Goal: Transaction & Acquisition: Purchase product/service

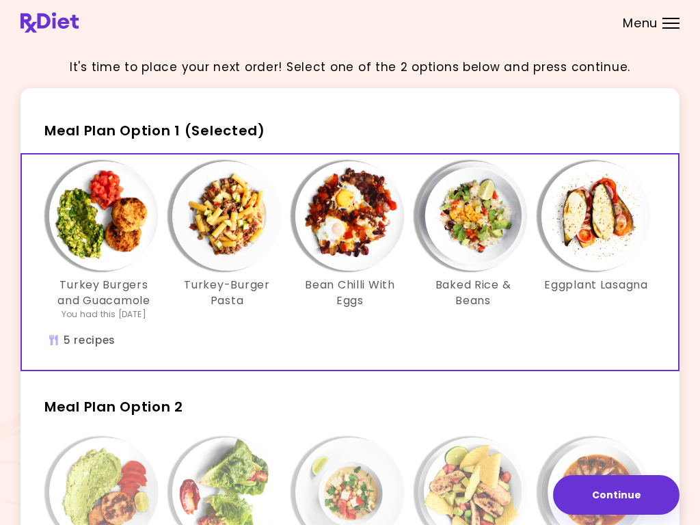
click at [112, 243] on img "Info - Turkey Burgers and Guacamole - Meal Plan Option 1 (Selected)" at bounding box center [103, 215] width 109 height 109
click at [239, 230] on img "Info - Turkey-Burger Pasta - Meal Plan Option 1 (Selected)" at bounding box center [226, 215] width 109 height 109
click at [359, 237] on img "Info - Bean Chilli With Eggs - Meal Plan Option 1 (Selected)" at bounding box center [349, 215] width 109 height 109
click at [494, 215] on img "Info - Baked Rice & Beans - Meal Plan Option 1 (Selected)" at bounding box center [473, 215] width 109 height 109
click at [603, 213] on img "Info - Eggplant Lasagna - Meal Plan Option 1 (Selected)" at bounding box center [596, 215] width 109 height 109
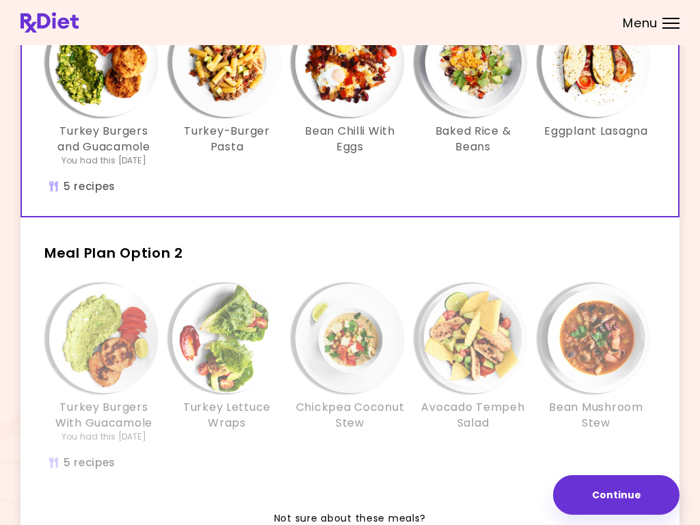
scroll to position [155, 0]
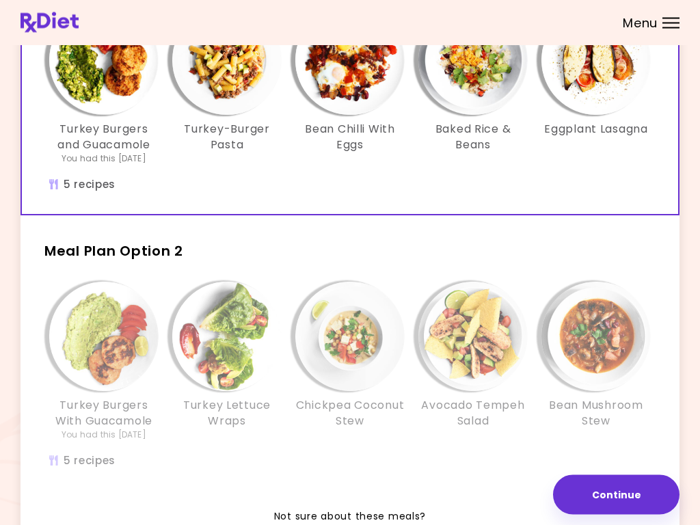
click at [114, 364] on img "Info - Turkey Burgers With Guacamole - Meal Plan Option 2" at bounding box center [103, 336] width 109 height 109
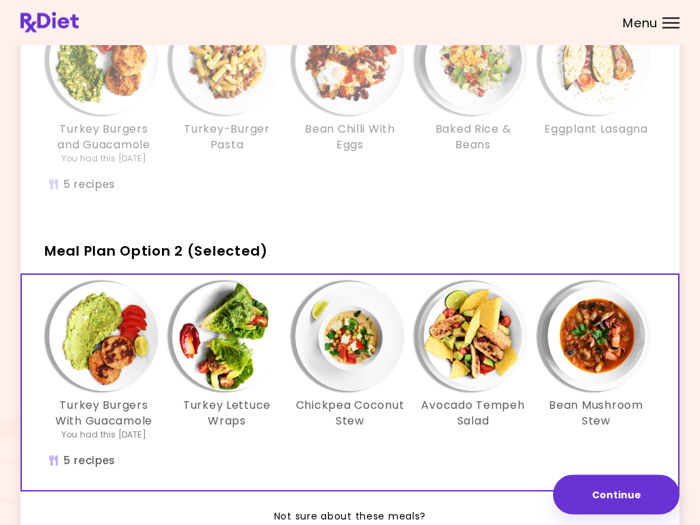
scroll to position [156, 0]
click at [105, 362] on img "Info - Turkey Burgers With Guacamole - Meal Plan Option 2 (Selected)" at bounding box center [103, 336] width 109 height 109
click at [241, 338] on img "Info - Turkey Lettuce Wraps - Meal Plan Option 2 (Selected)" at bounding box center [226, 336] width 109 height 109
click at [367, 346] on img "Info - Chickpea Coconut Stew - Meal Plan Option 2 (Selected)" at bounding box center [349, 336] width 109 height 109
click at [484, 350] on img "Info - Avocado Tempeh Salad - Meal Plan Option 2 (Selected)" at bounding box center [473, 336] width 109 height 109
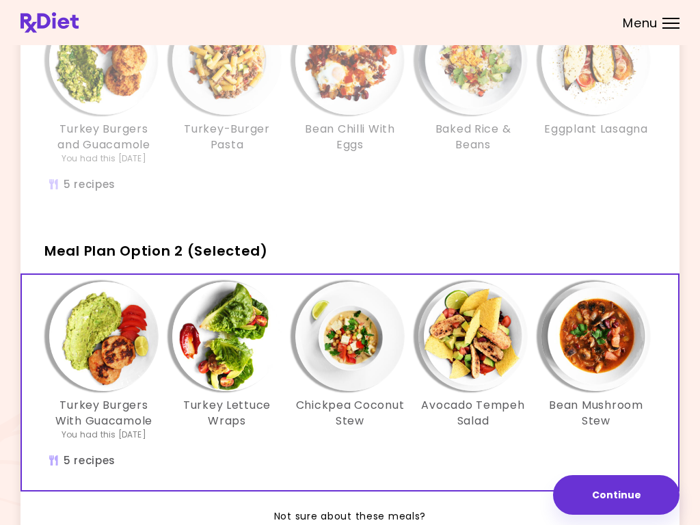
click at [594, 347] on img "Info - Bean Mushroom Stew - Meal Plan Option 2 (Selected)" at bounding box center [596, 336] width 109 height 109
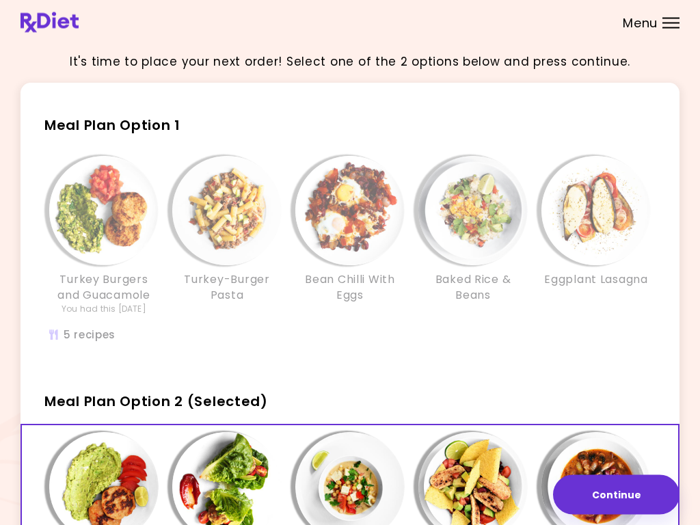
scroll to position [0, 0]
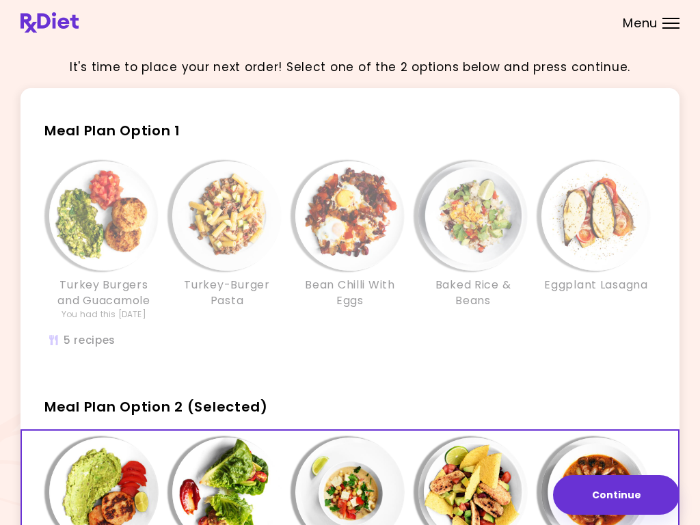
click at [111, 230] on img "Info - Turkey Burgers and Guacamole - Meal Plan Option 1" at bounding box center [103, 215] width 109 height 109
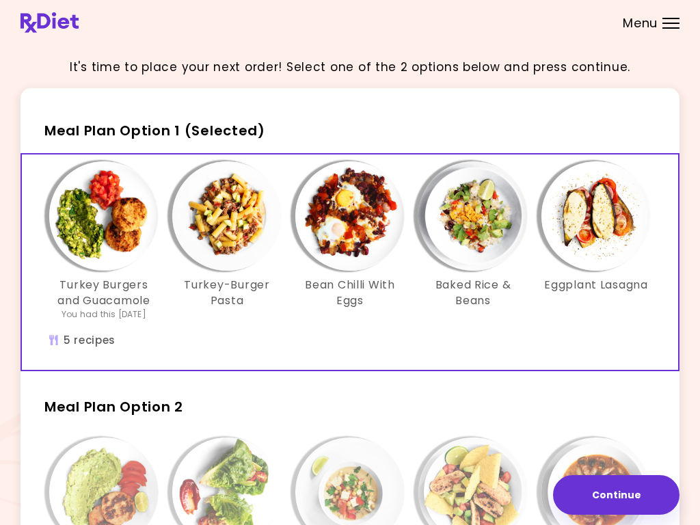
click at [123, 233] on img "Info - Turkey Burgers and Guacamole - Meal Plan Option 1 (Selected)" at bounding box center [103, 215] width 109 height 109
